Goal: Task Accomplishment & Management: Complete application form

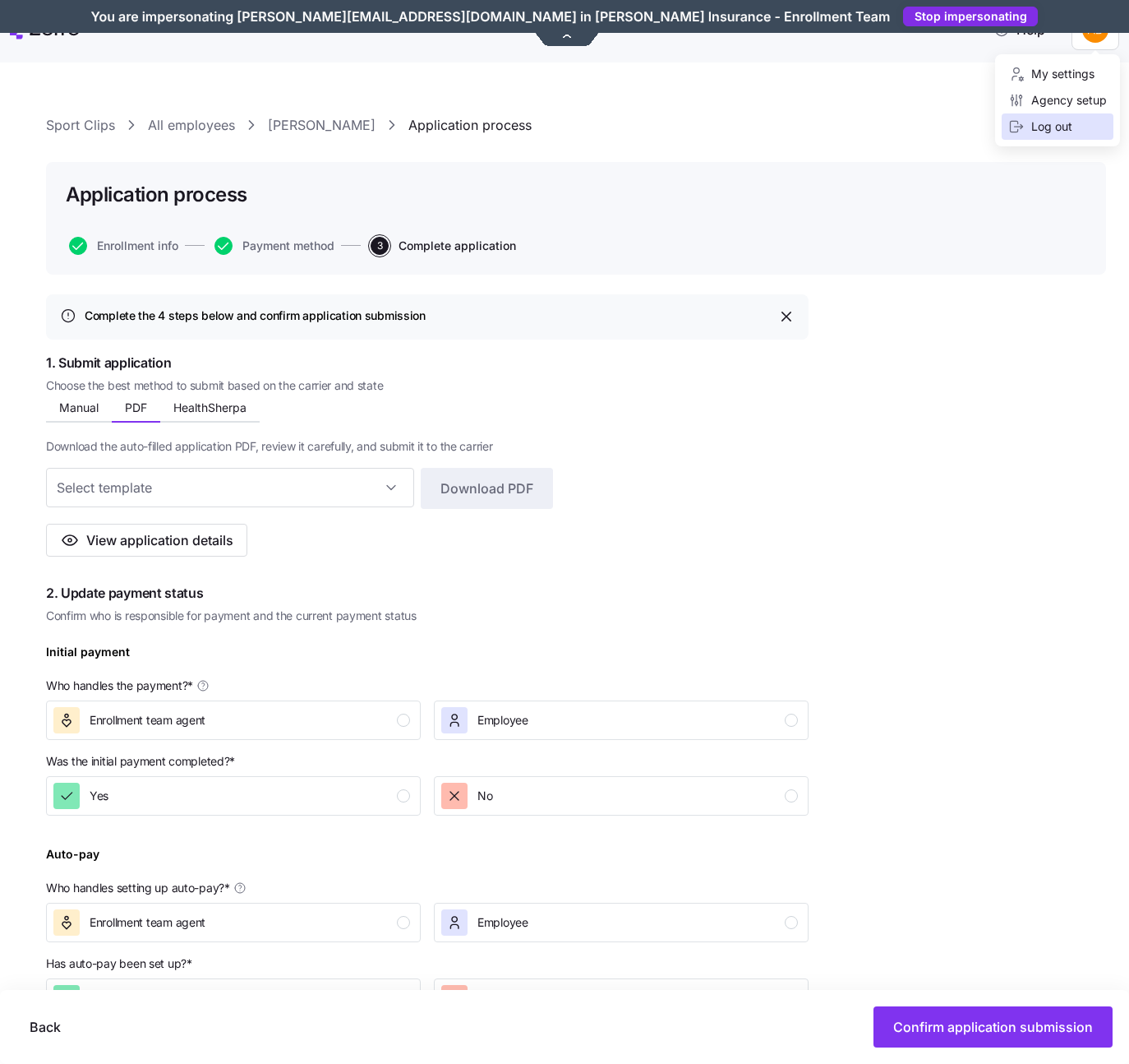
click at [1062, 127] on div "Log out" at bounding box center [1040, 127] width 64 height 18
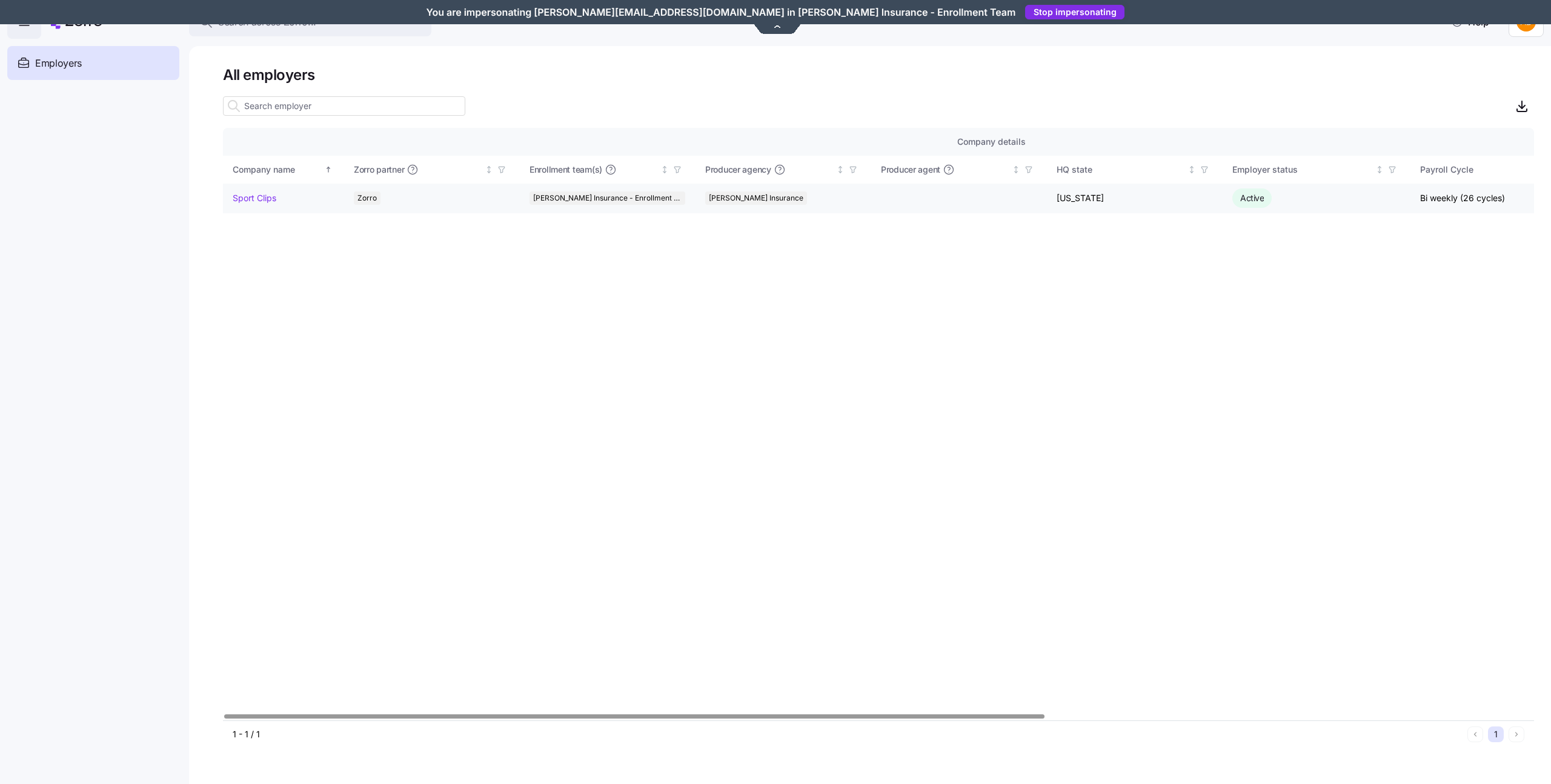
click at [256, 203] on link "Sport Clips" at bounding box center [254, 198] width 44 height 12
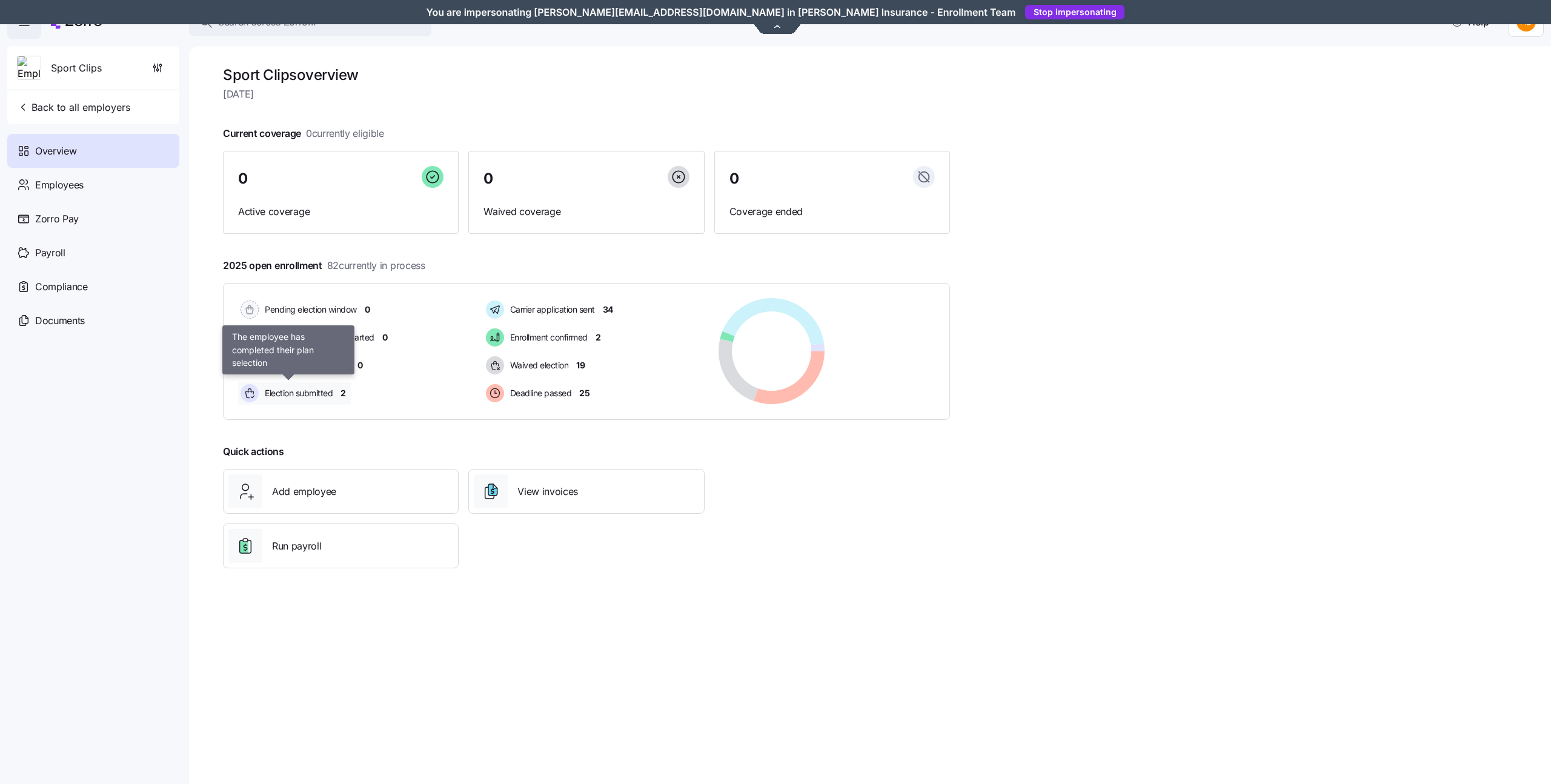
click at [291, 386] on span "Election submitted" at bounding box center [297, 393] width 72 height 15
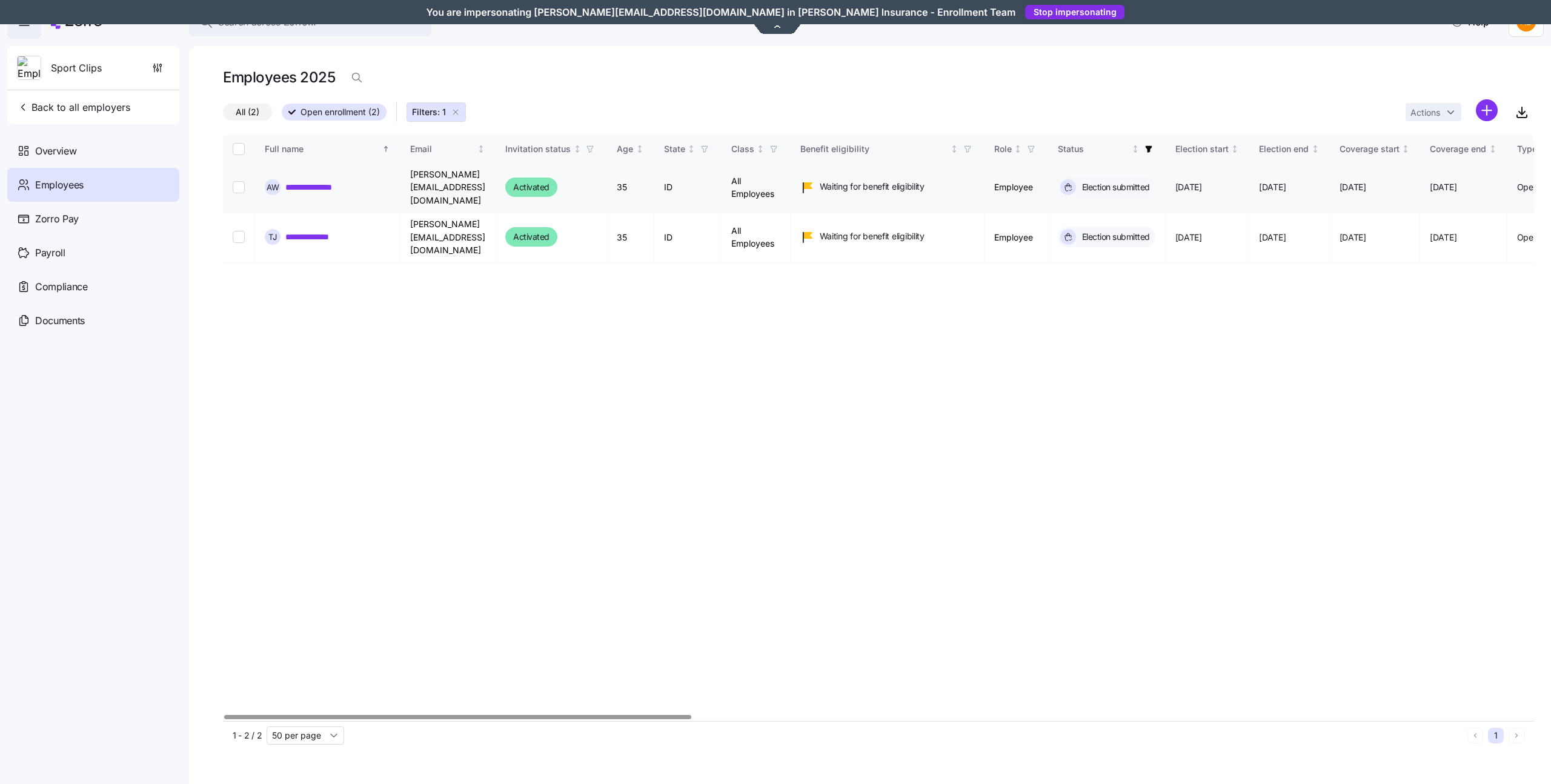
click at [305, 184] on link "**********" at bounding box center [320, 187] width 69 height 12
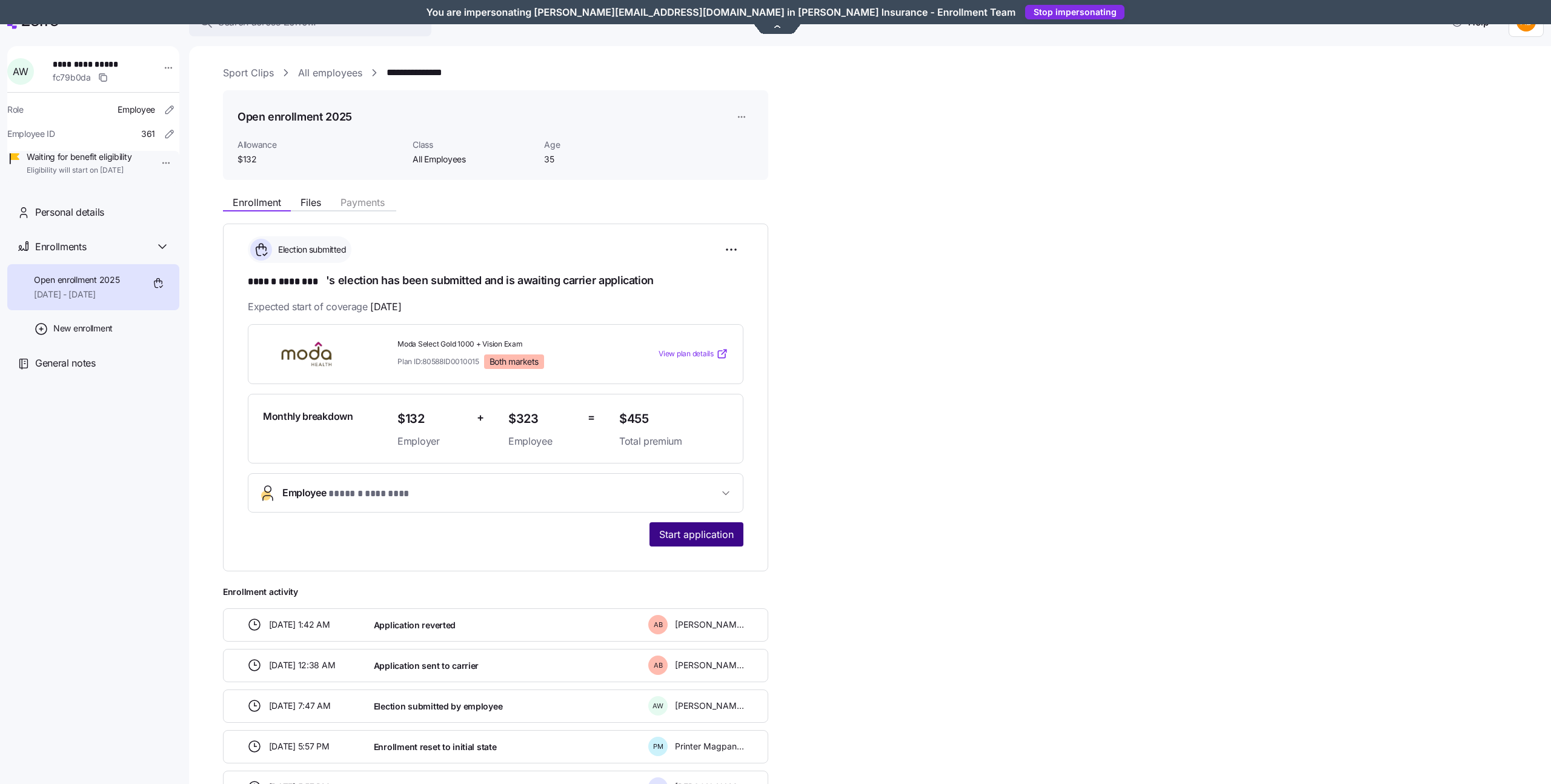
click at [687, 535] on span "Start application" at bounding box center [696, 534] width 74 height 15
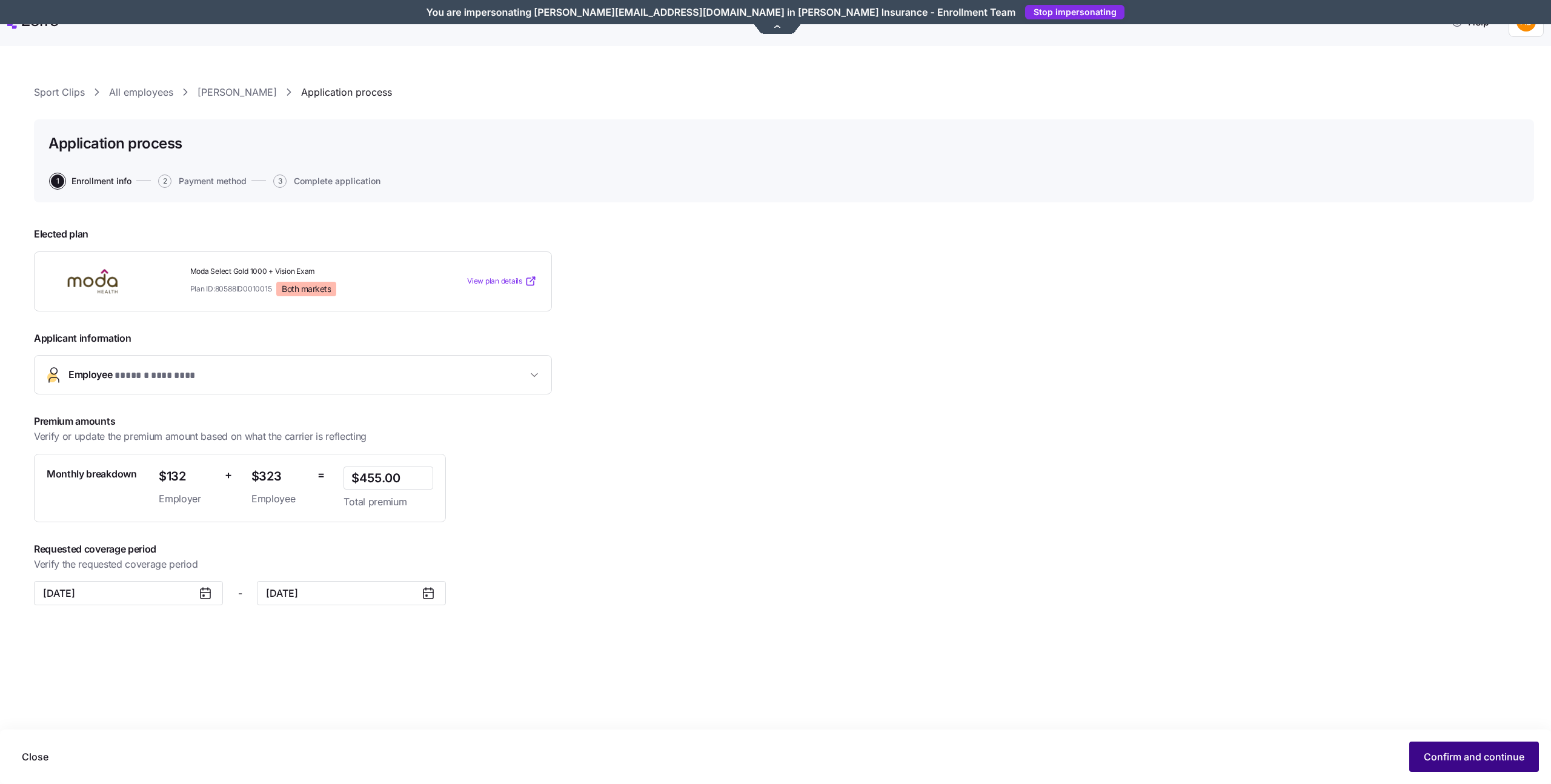
click at [1432, 752] on span "Confirm and continue" at bounding box center [1474, 756] width 101 height 15
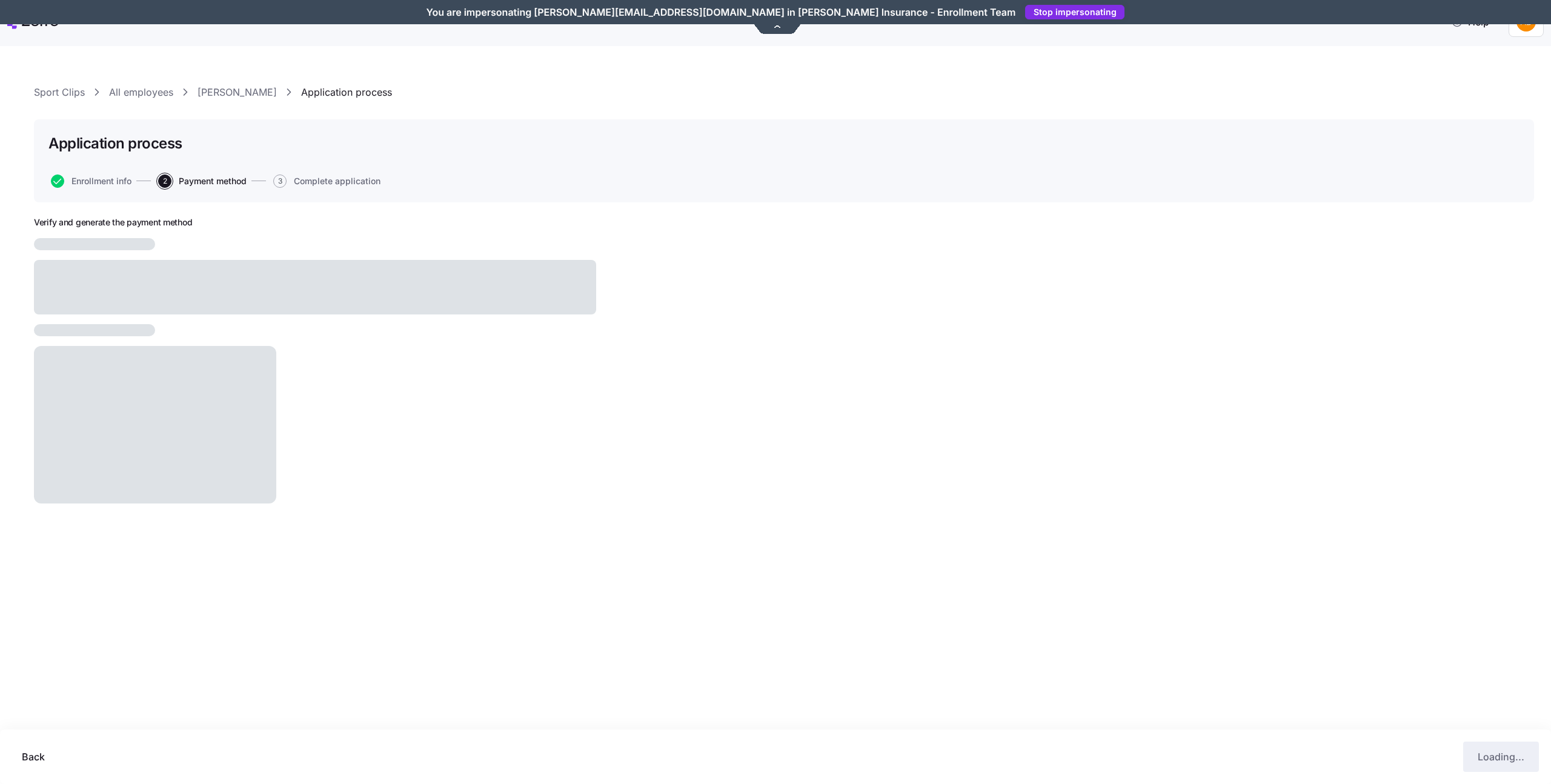
click at [322, 190] on div "Application process Enrollment info 2 Payment method 3 Complete application" at bounding box center [784, 160] width 1500 height 83
click at [324, 181] on span "Complete application" at bounding box center [337, 181] width 87 height 8
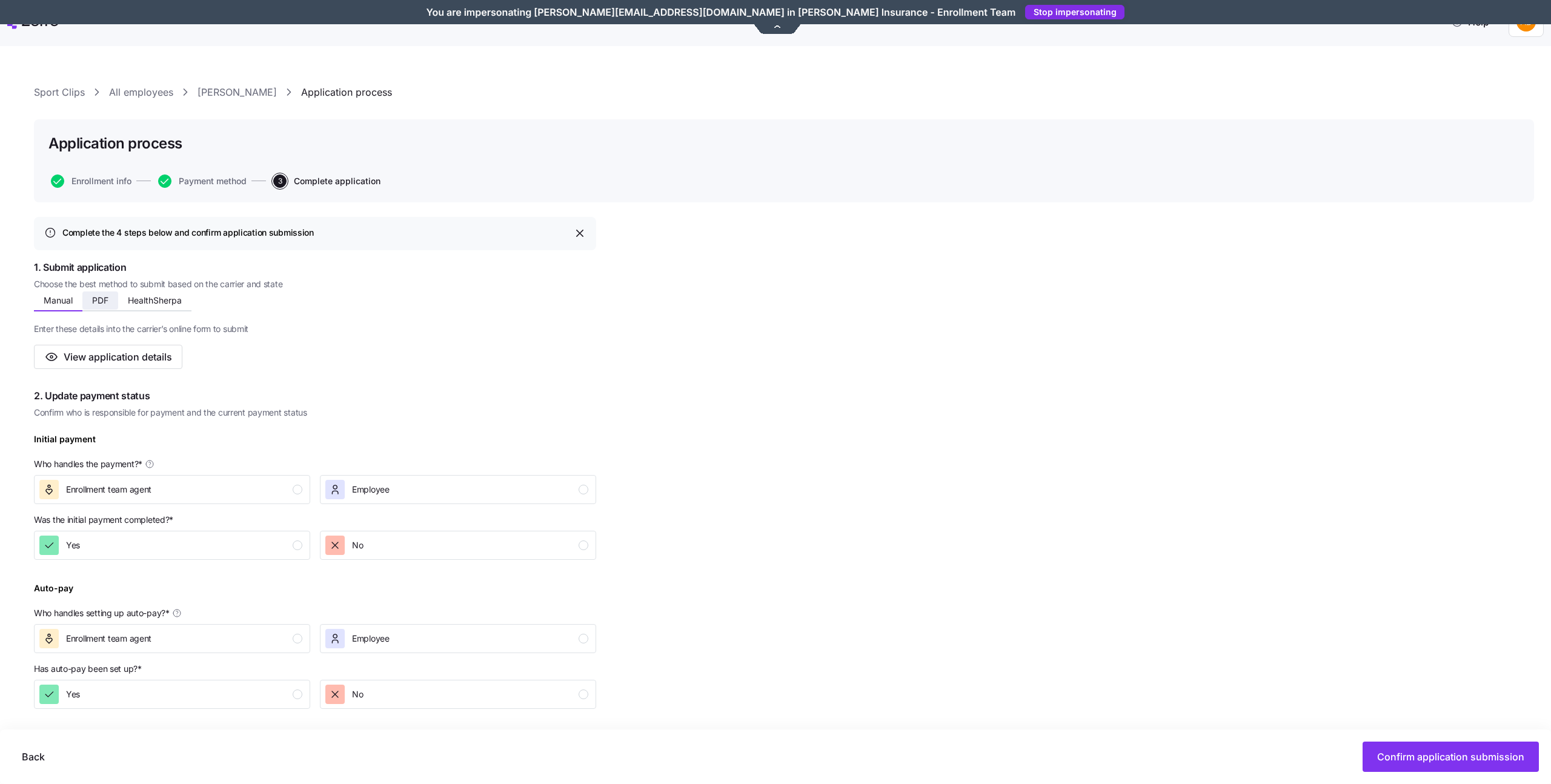
click at [114, 303] on button "PDF" at bounding box center [100, 300] width 36 height 18
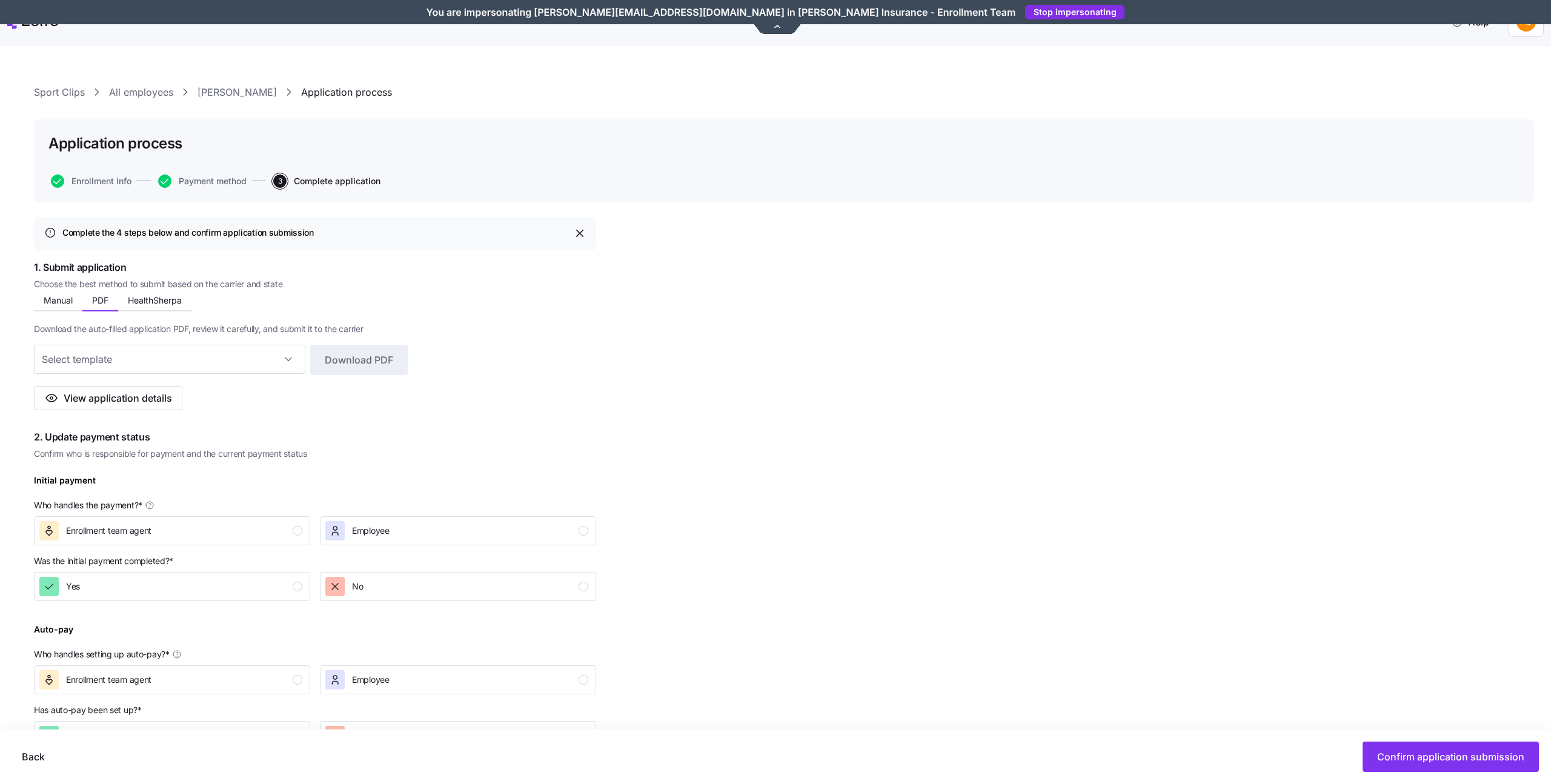
click at [758, 309] on div "Complete the 4 steps below and confirm application submission 1. Submit applica…" at bounding box center [784, 652] width 1500 height 871
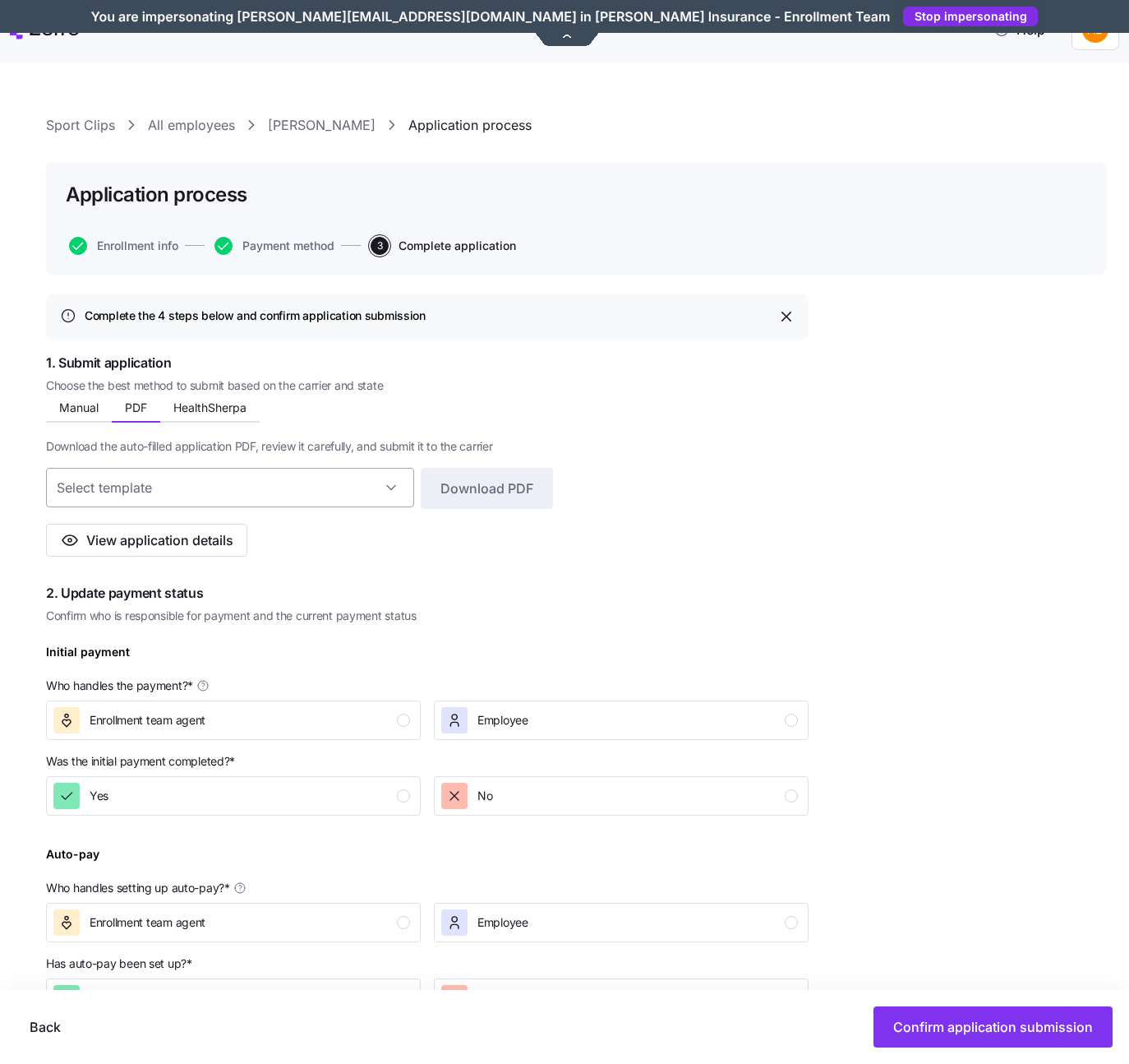
click at [187, 499] on input at bounding box center [230, 487] width 368 height 40
click at [186, 499] on input at bounding box center [230, 487] width 368 height 40
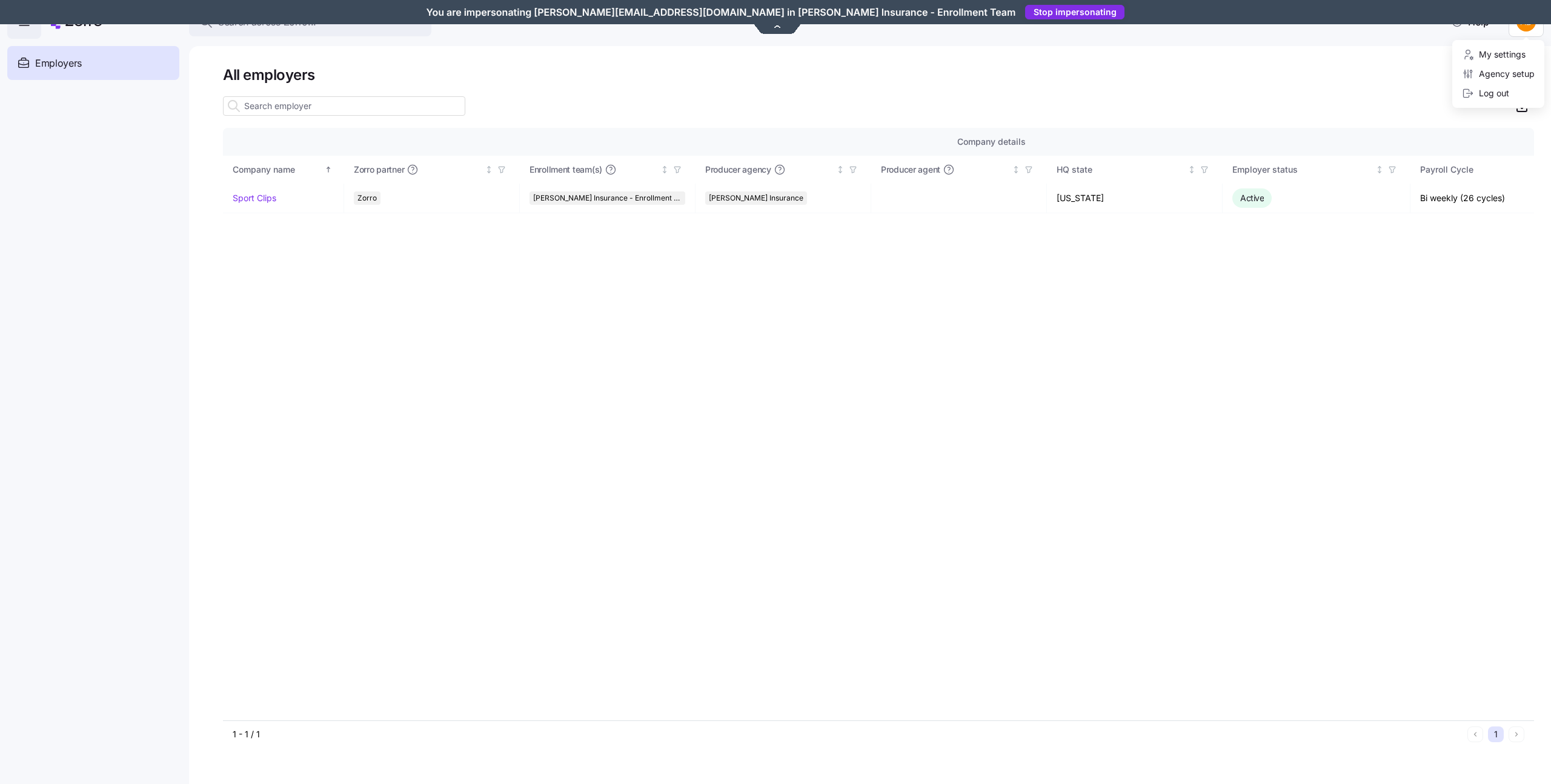
click at [1510, 31] on html "Search across Zorro... Help Employers Demo employers Prospects Demo prospects A…" at bounding box center [776, 388] width 1551 height 776
click at [1500, 56] on div "My settings" at bounding box center [1494, 54] width 63 height 13
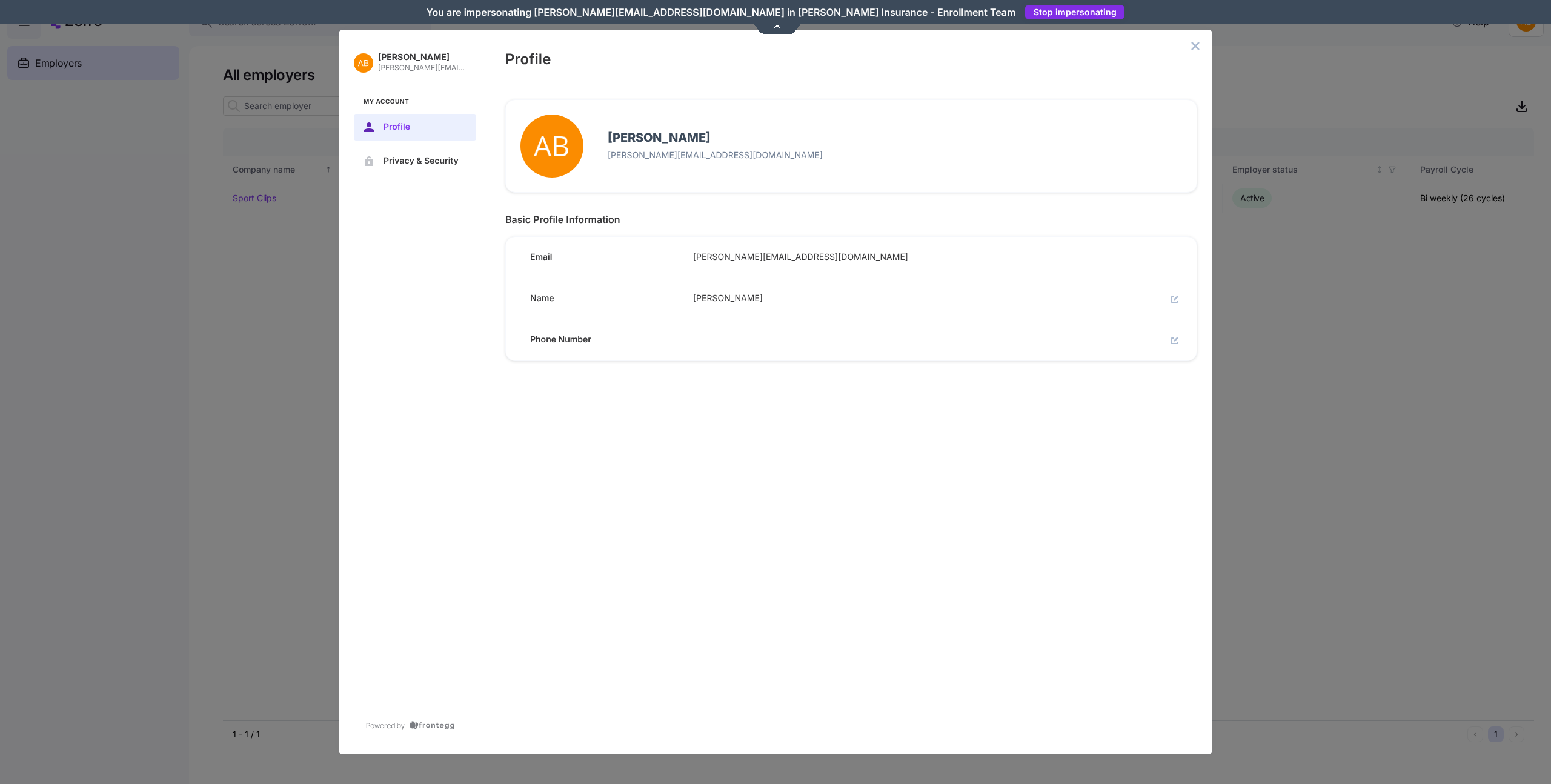
click at [1180, 44] on div "Profile" at bounding box center [851, 58] width 721 height 55
click at [1193, 44] on icon "close admin-box" at bounding box center [1196, 46] width 8 height 8
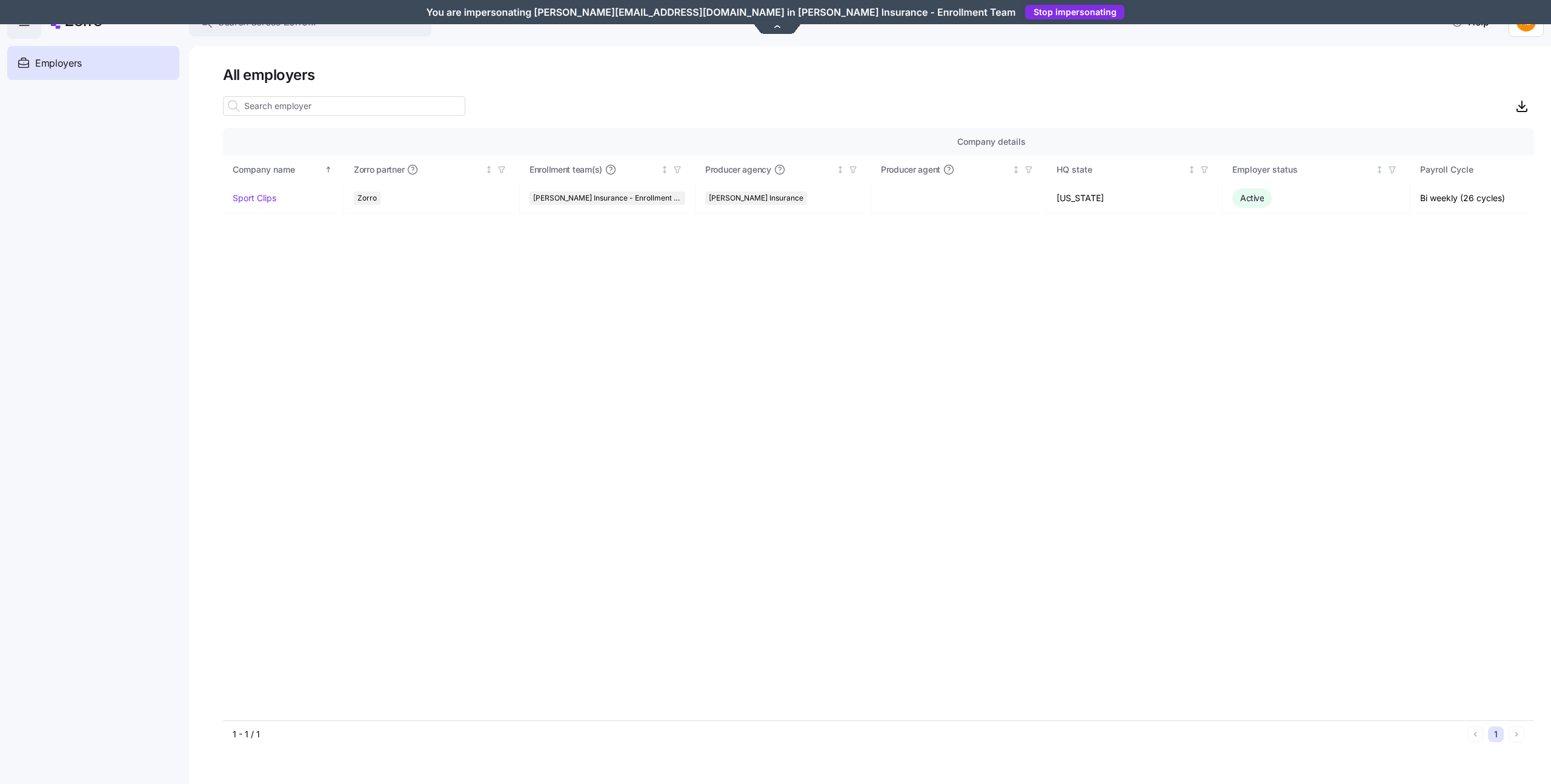
click at [1517, 32] on html "Search across Zorro... Help Employers Demo employers Prospects Demo prospects A…" at bounding box center [776, 388] width 1551 height 776
click at [1483, 91] on div "Log out" at bounding box center [1486, 93] width 47 height 13
